Goal: Task Accomplishment & Management: Use online tool/utility

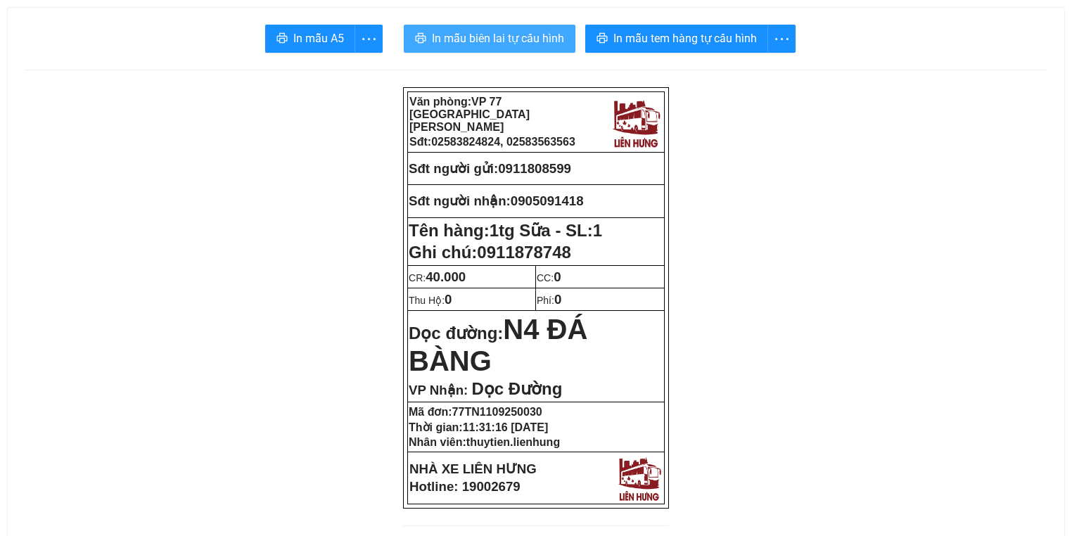
click at [524, 39] on span "In mẫu biên lai tự cấu hình" at bounding box center [498, 39] width 132 height 18
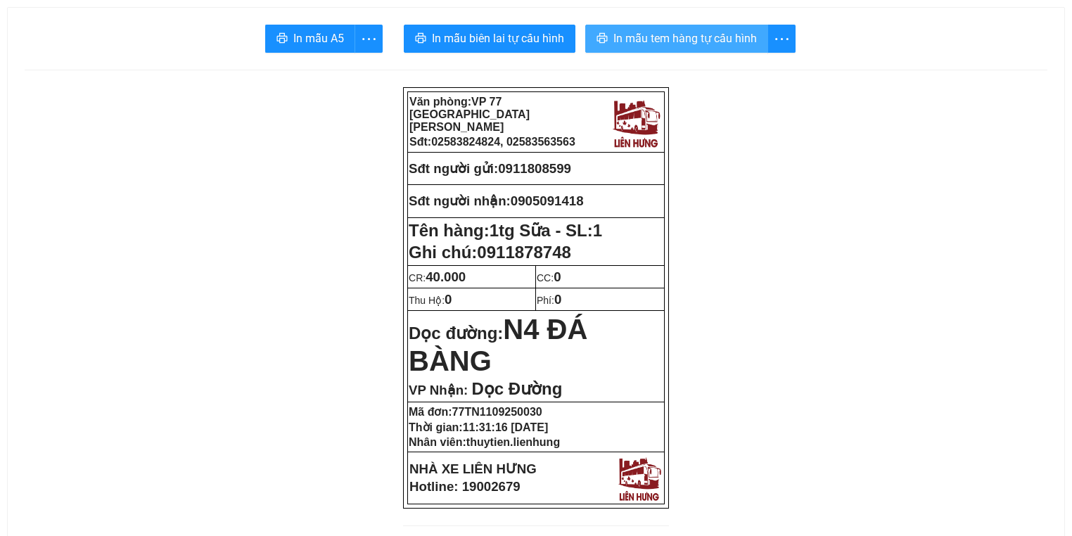
click at [715, 47] on span "In mẫu tem hàng tự cấu hình" at bounding box center [685, 39] width 144 height 18
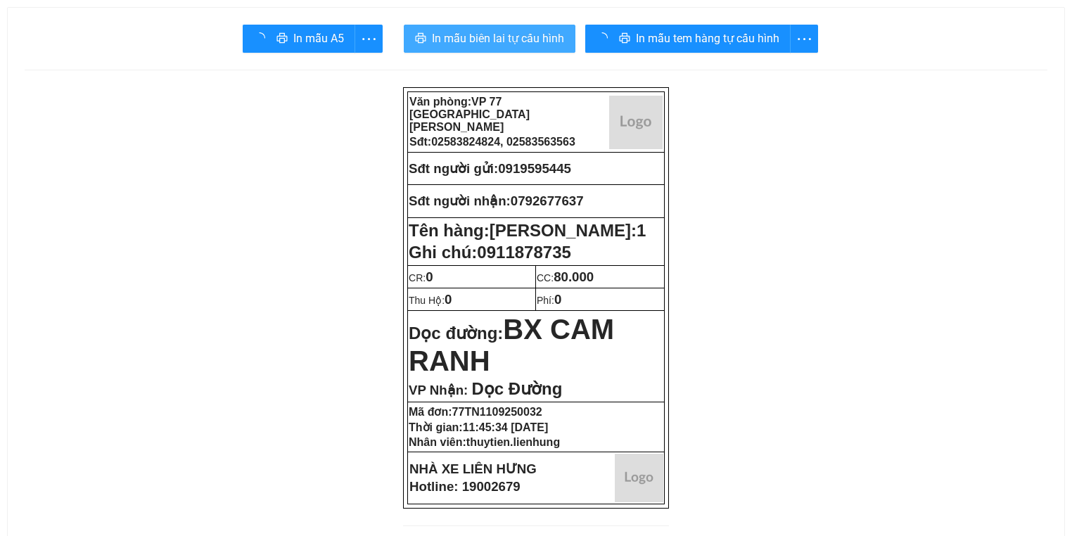
click at [490, 32] on span "In mẫu biên lai tự cấu hình" at bounding box center [498, 39] width 132 height 18
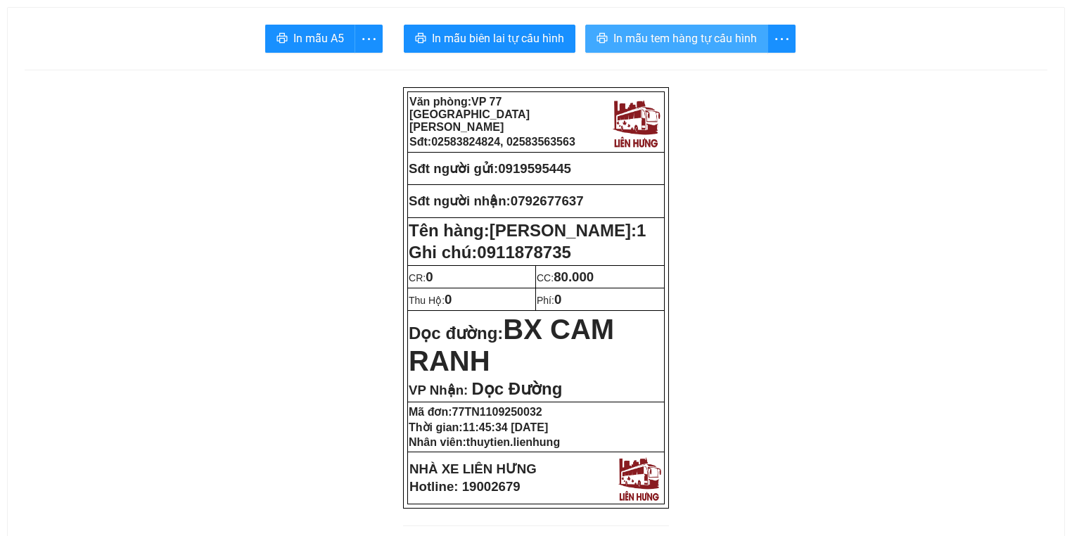
click at [733, 52] on button "In mẫu tem hàng tự cấu hình" at bounding box center [676, 39] width 183 height 28
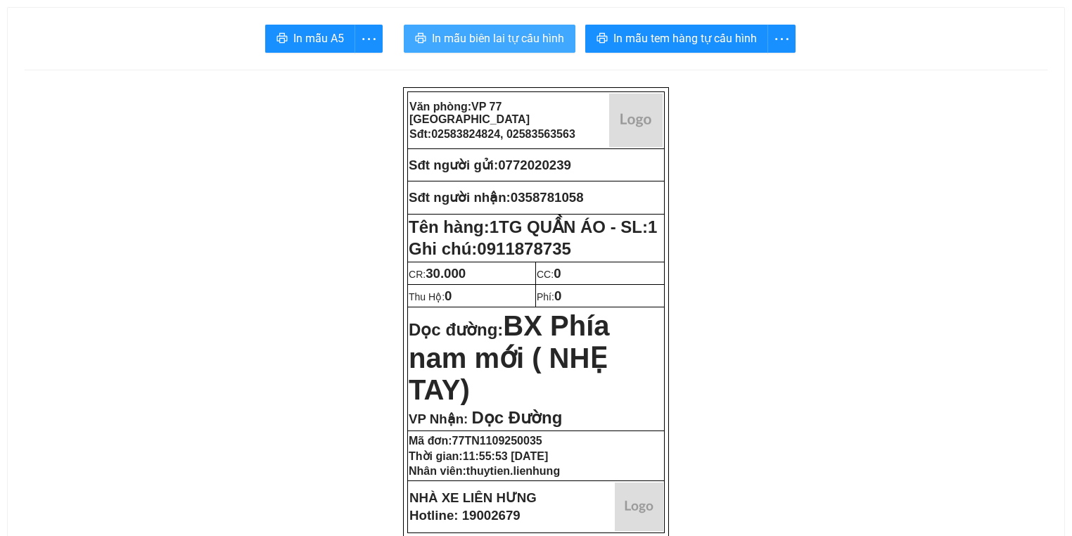
click at [530, 46] on span "In mẫu biên lai tự cấu hình" at bounding box center [498, 39] width 132 height 18
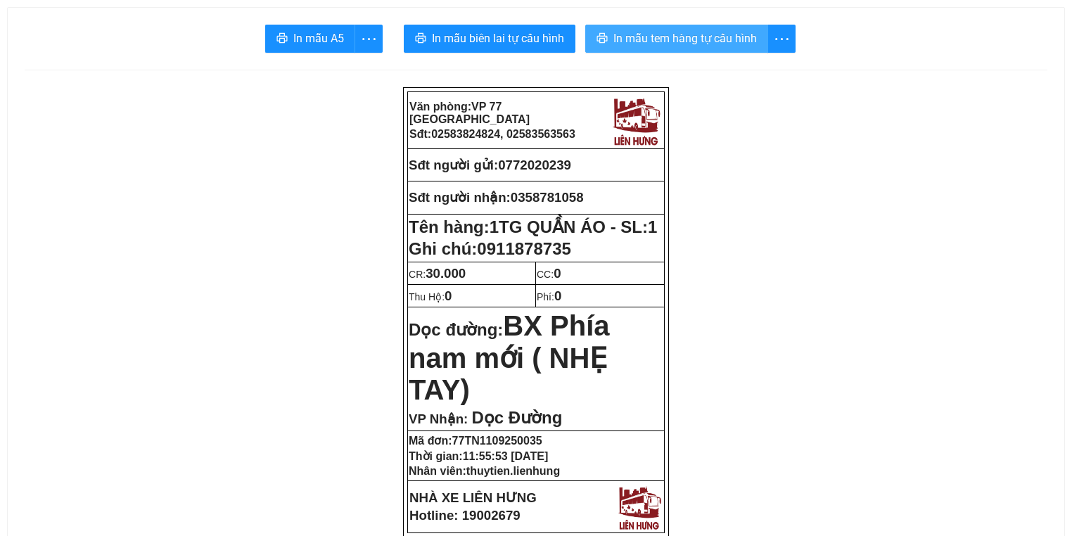
click at [726, 39] on span "In mẫu tem hàng tự cấu hình" at bounding box center [685, 39] width 144 height 18
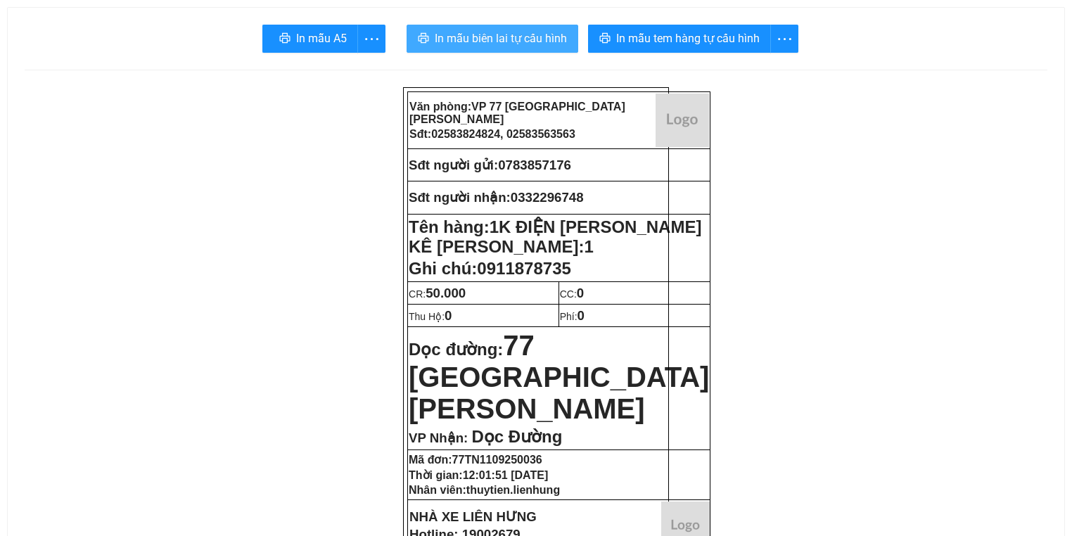
click at [450, 32] on span "In mẫu biên lai tự cấu hình" at bounding box center [501, 39] width 132 height 18
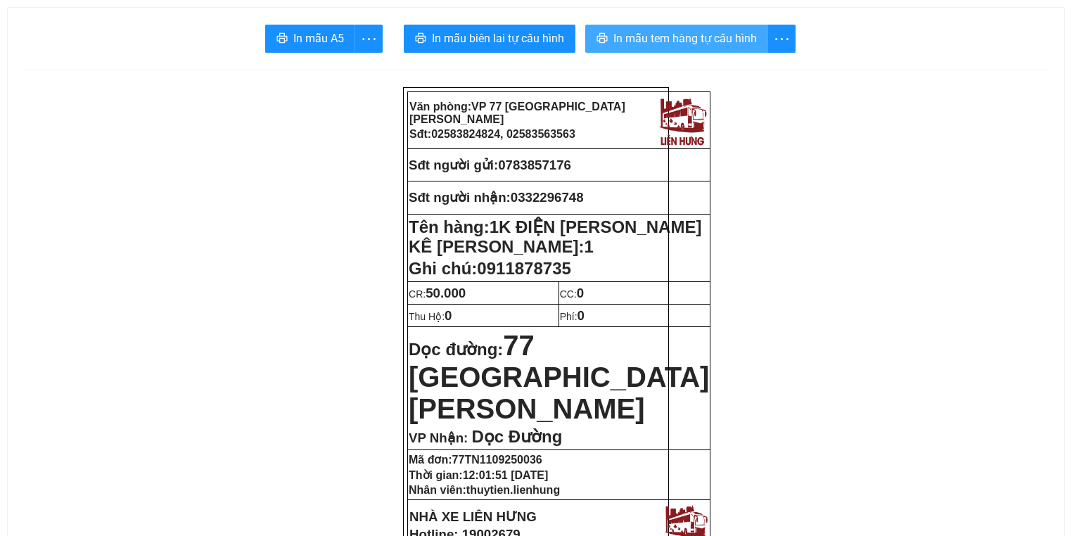
click at [664, 25] on button "In mẫu tem hàng tự cấu hình" at bounding box center [676, 39] width 183 height 28
click at [663, 32] on span "In mẫu tem hàng tự cấu hình" at bounding box center [685, 39] width 144 height 18
